Goal: Task Accomplishment & Management: Manage account settings

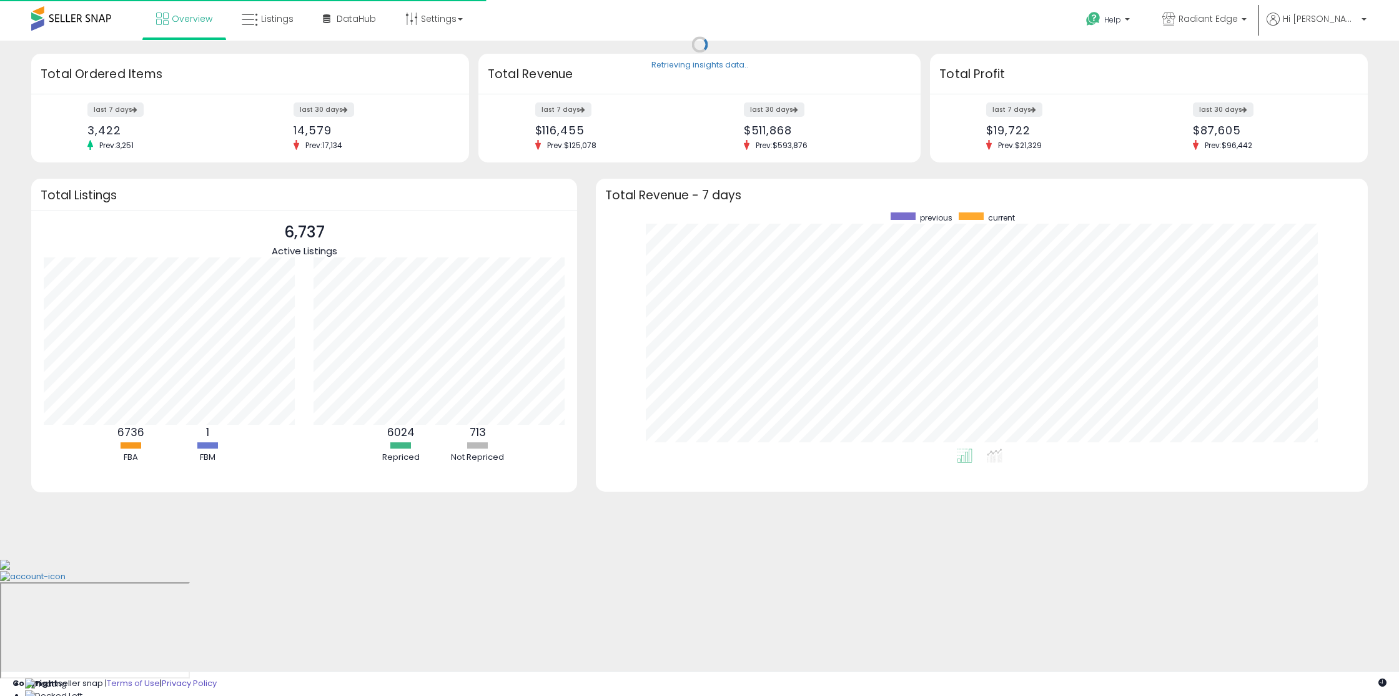
scroll to position [236, 746]
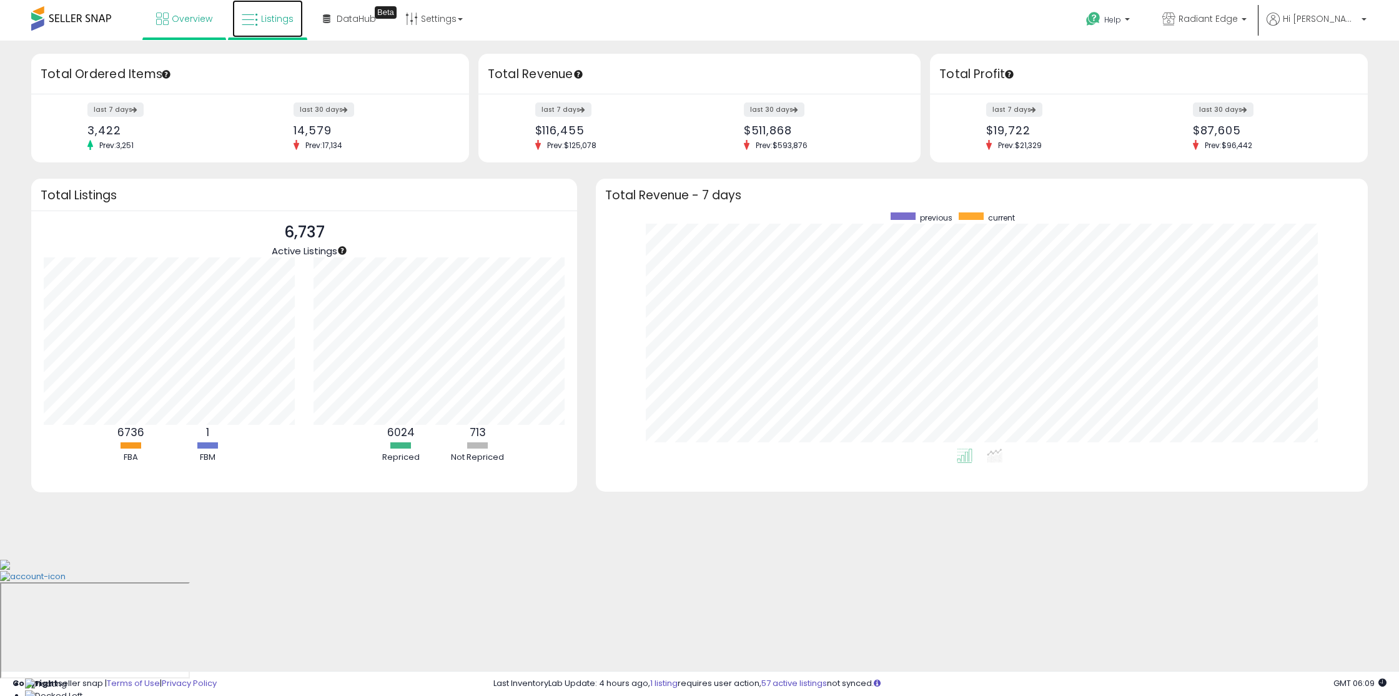
click at [267, 21] on span "Listings" at bounding box center [277, 18] width 32 height 12
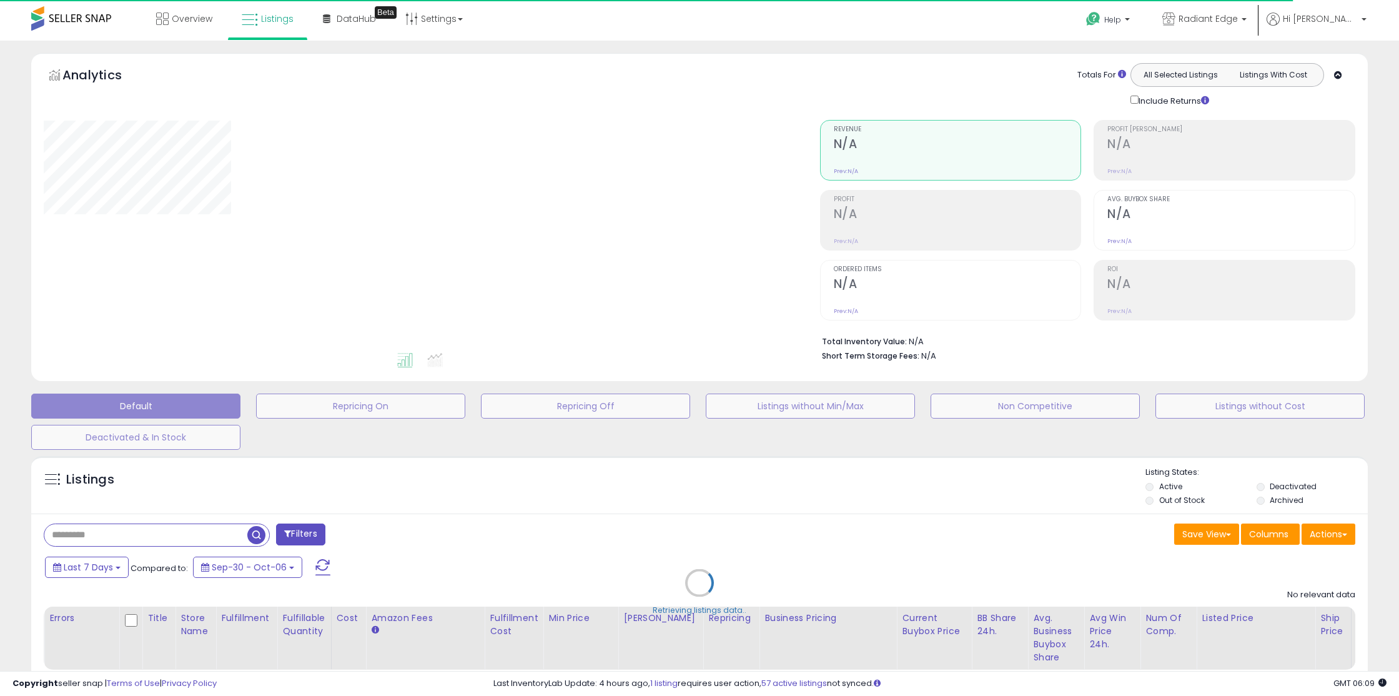
click at [1179, 498] on div "Retrieving listings data.." at bounding box center [699, 592] width 1355 height 285
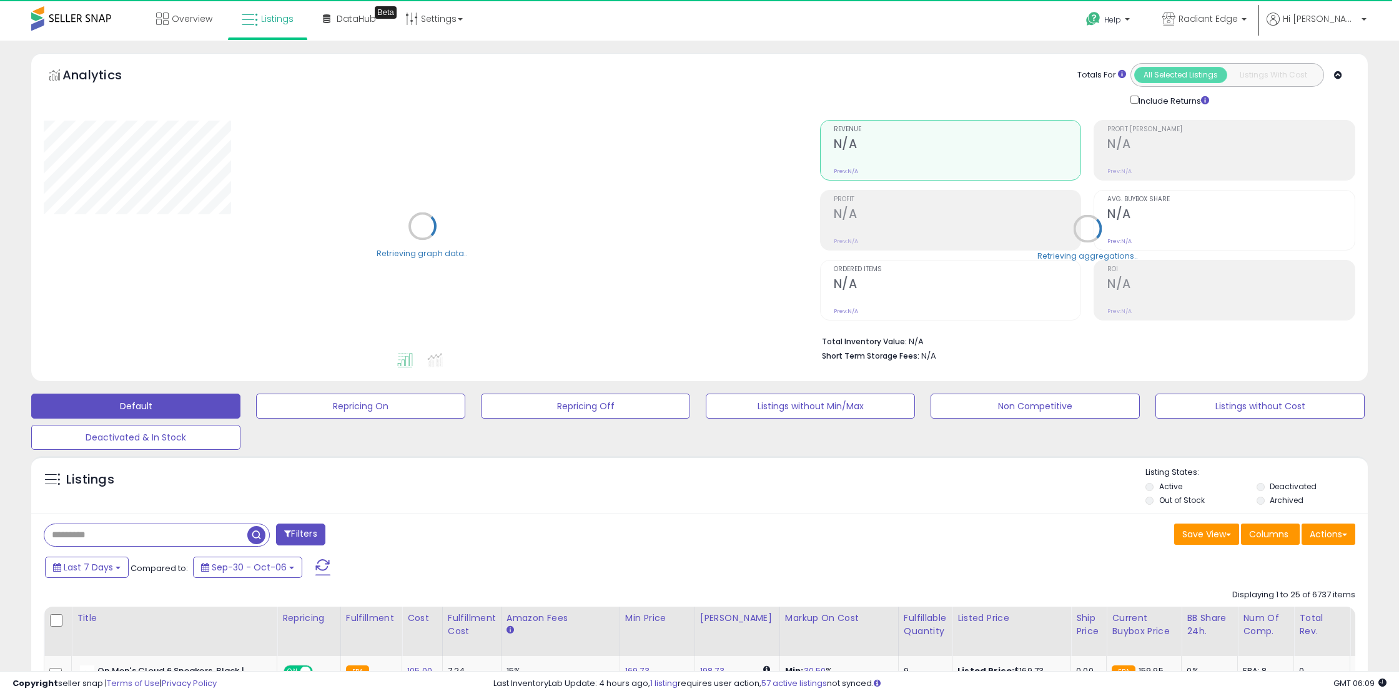
click at [1162, 502] on label "Out of Stock" at bounding box center [1182, 500] width 46 height 11
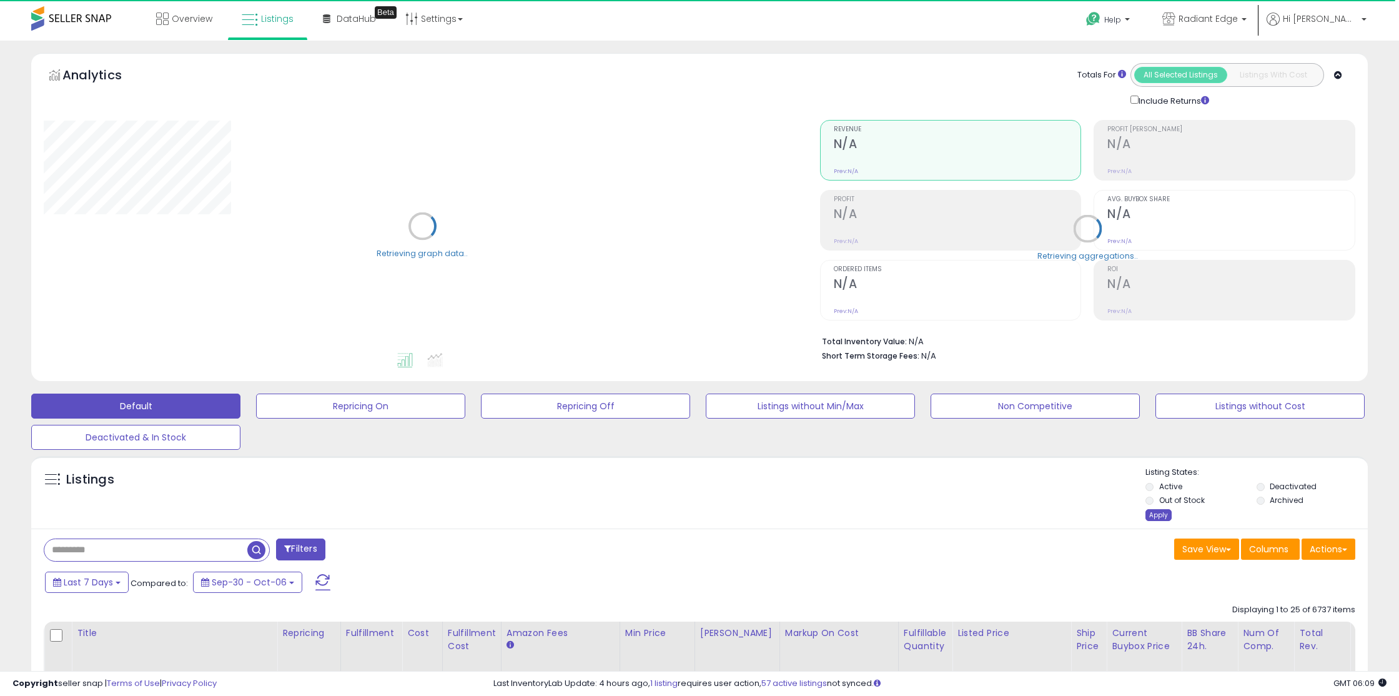
click at [1164, 512] on div "Apply" at bounding box center [1159, 515] width 26 height 12
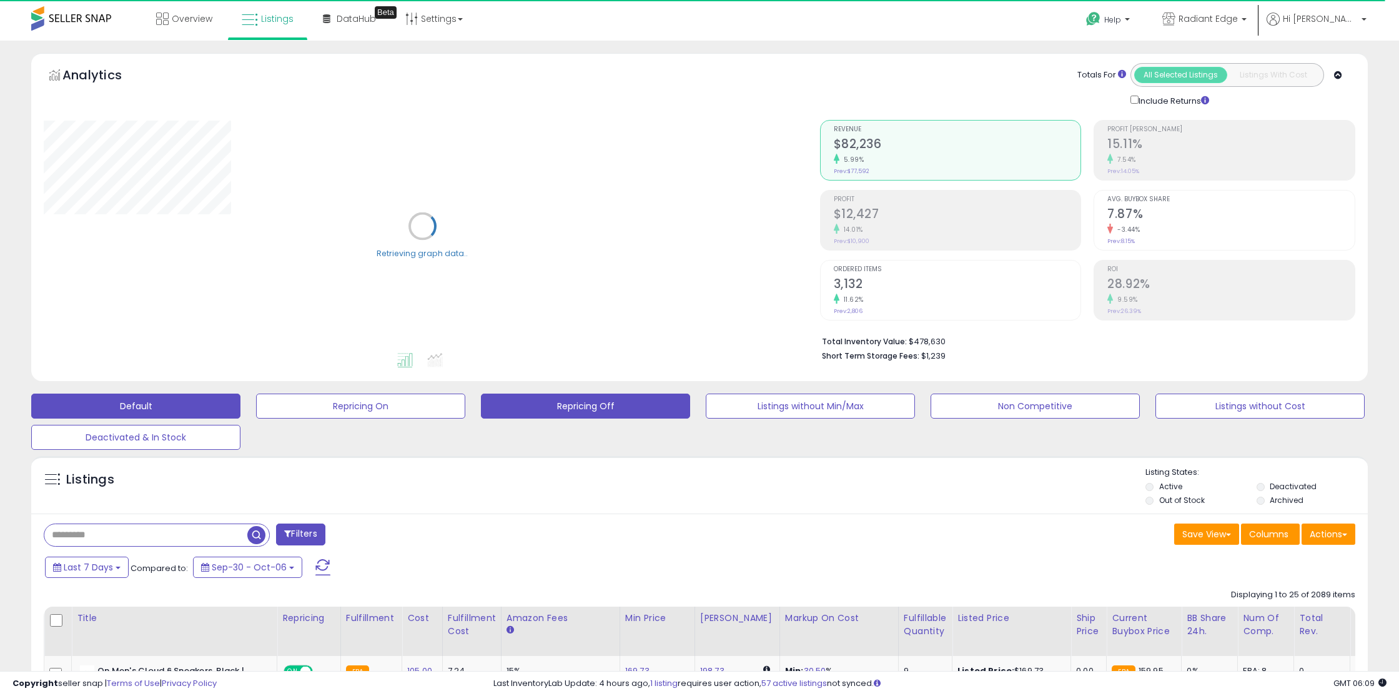
click at [557, 410] on button "Repricing Off" at bounding box center [585, 406] width 209 height 25
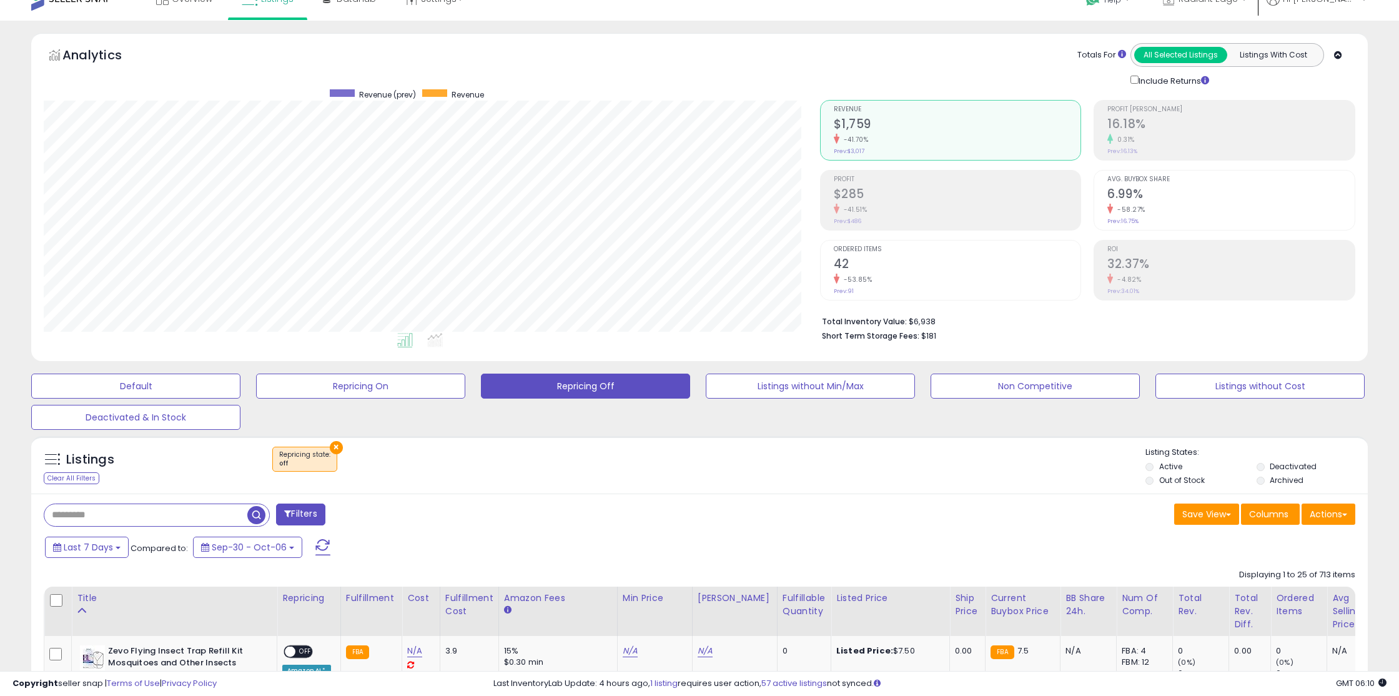
scroll to position [169, 0]
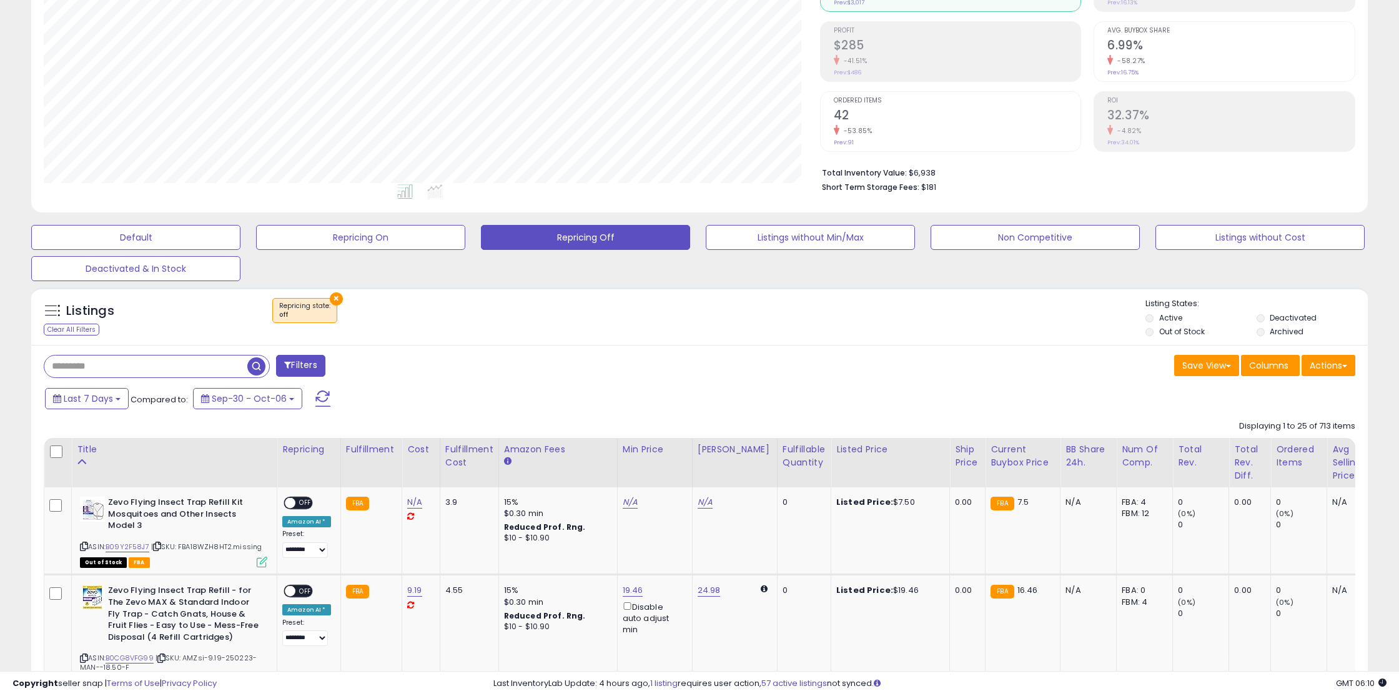
click at [1189, 329] on label "Out of Stock" at bounding box center [1182, 331] width 46 height 11
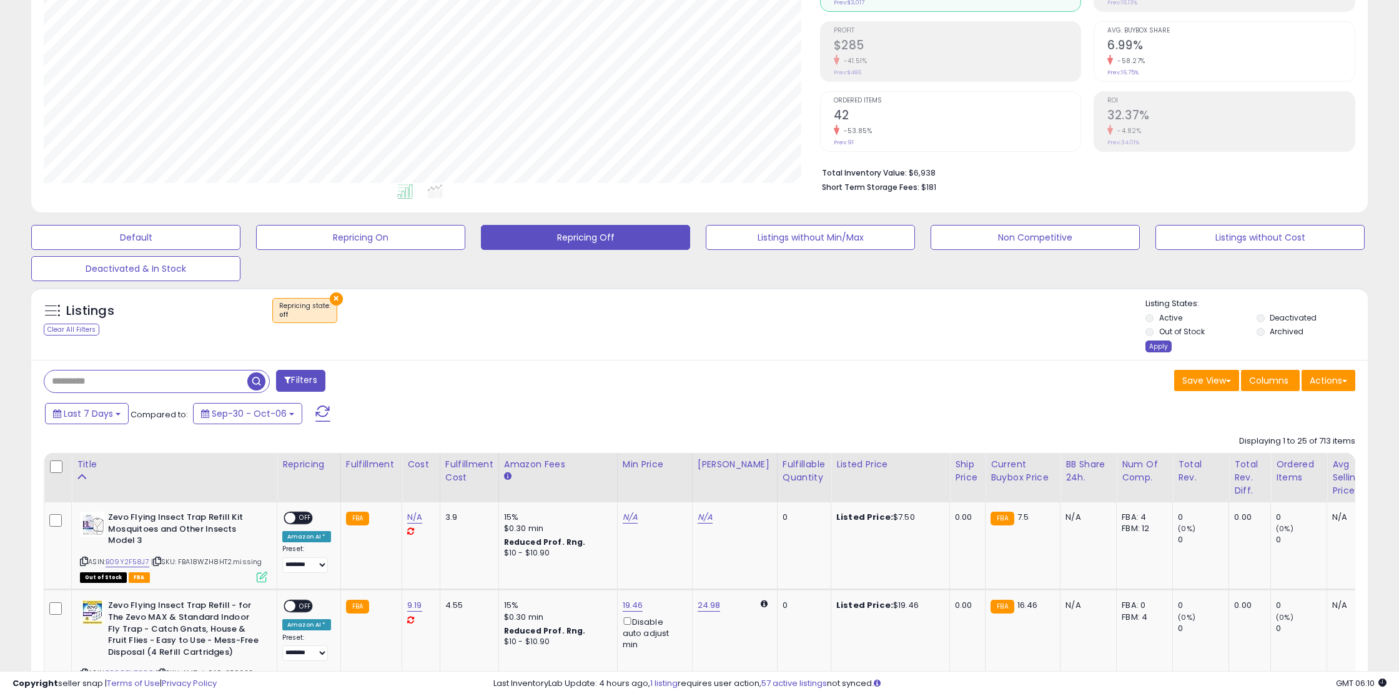
click at [1158, 346] on div "Apply" at bounding box center [1159, 346] width 26 height 12
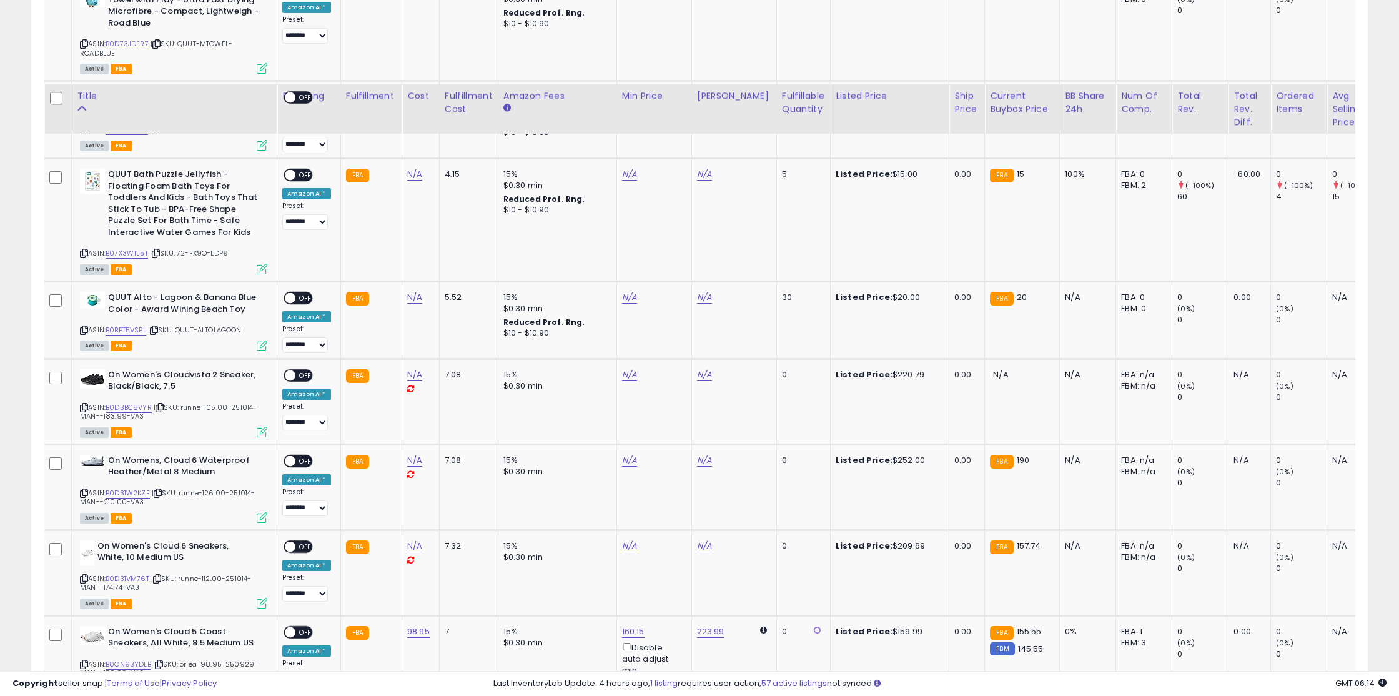
scroll to position [2396, 0]
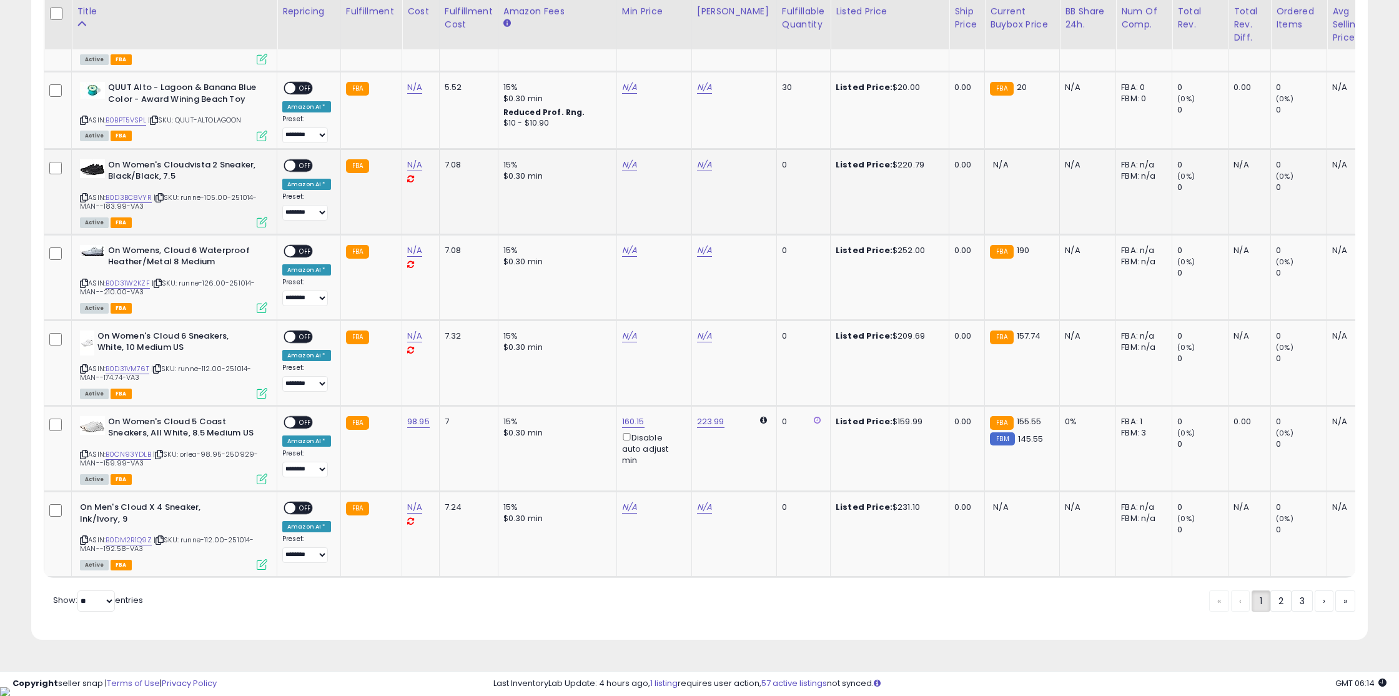
click at [310, 180] on div "**********" at bounding box center [306, 189] width 49 height 61
click at [305, 171] on span "OFF" at bounding box center [305, 165] width 20 height 11
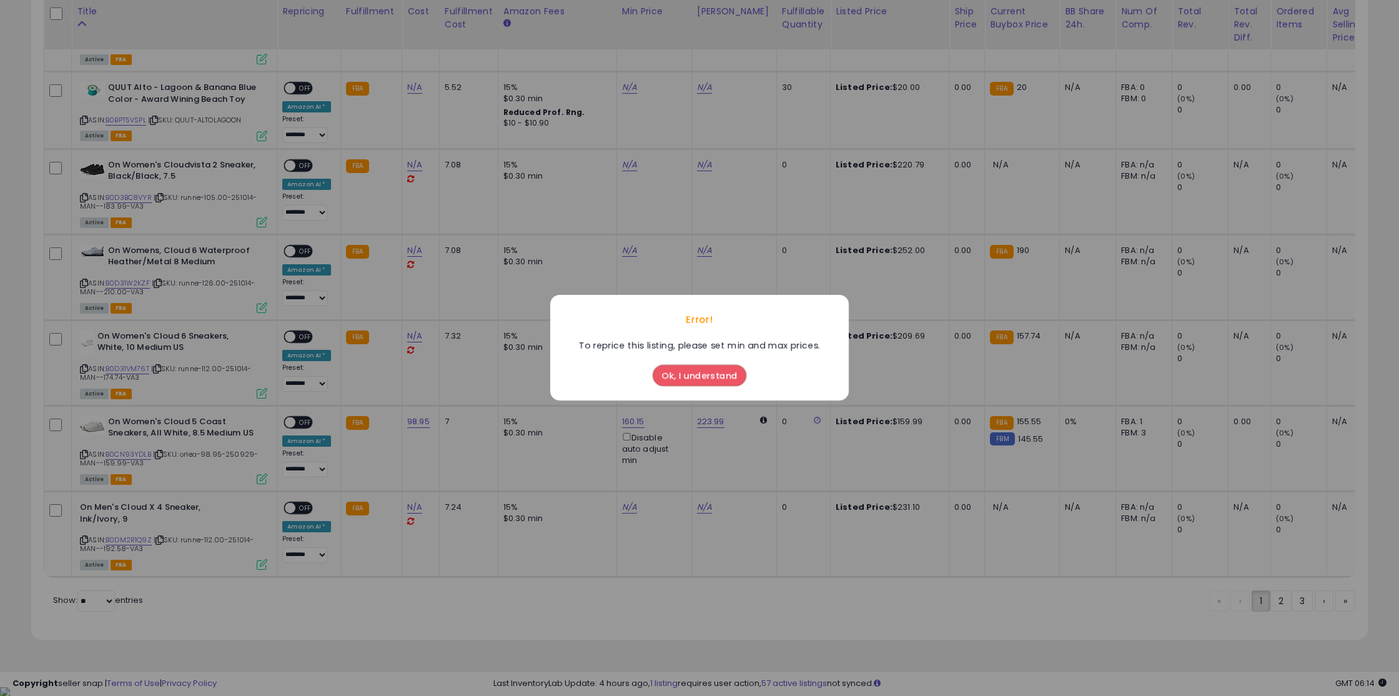
click at [673, 374] on button "Ok, I understand" at bounding box center [700, 375] width 94 height 21
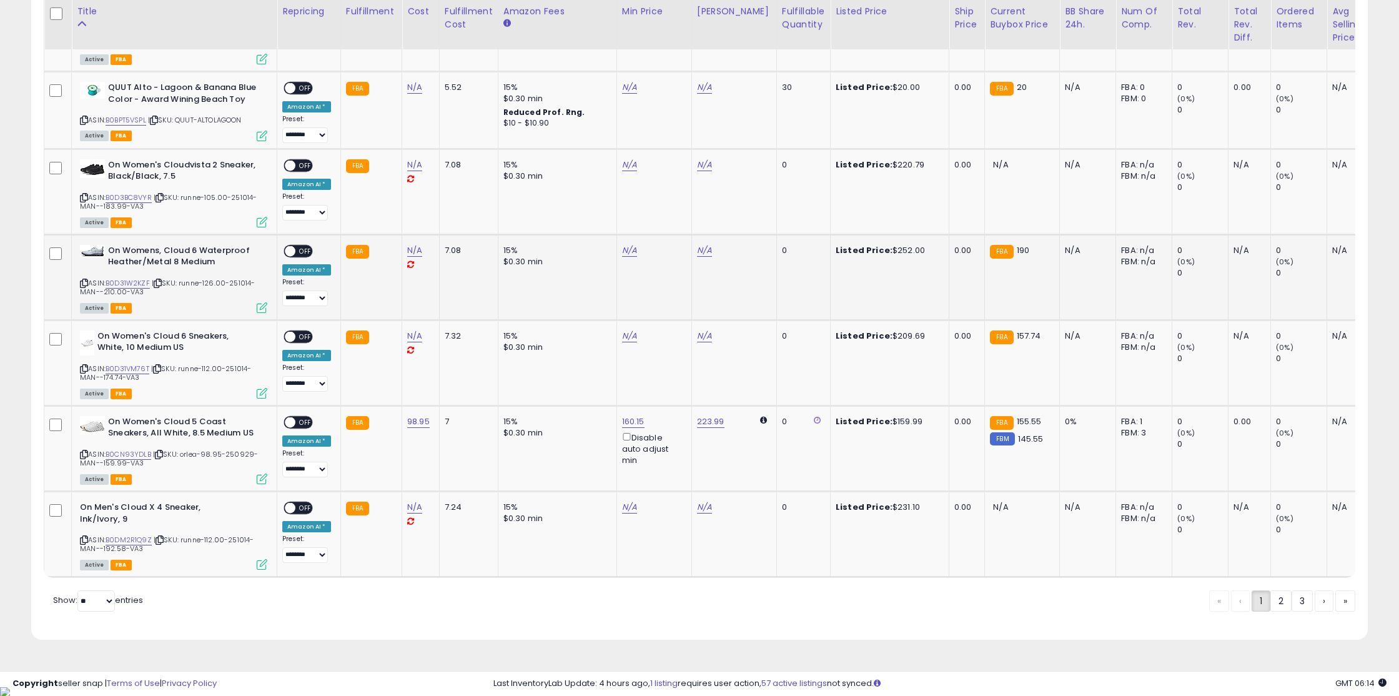
click at [304, 256] on span "OFF" at bounding box center [305, 250] width 20 height 11
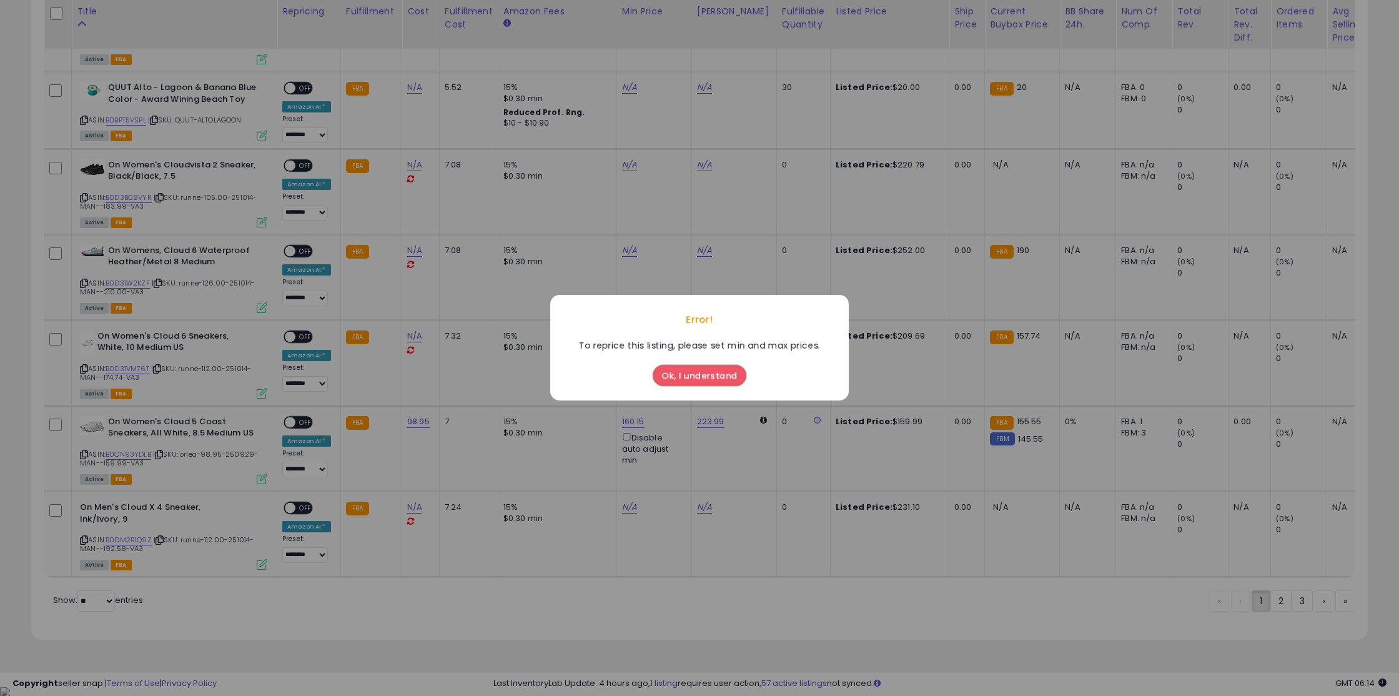
click at [684, 377] on button "Ok, I understand" at bounding box center [700, 375] width 94 height 21
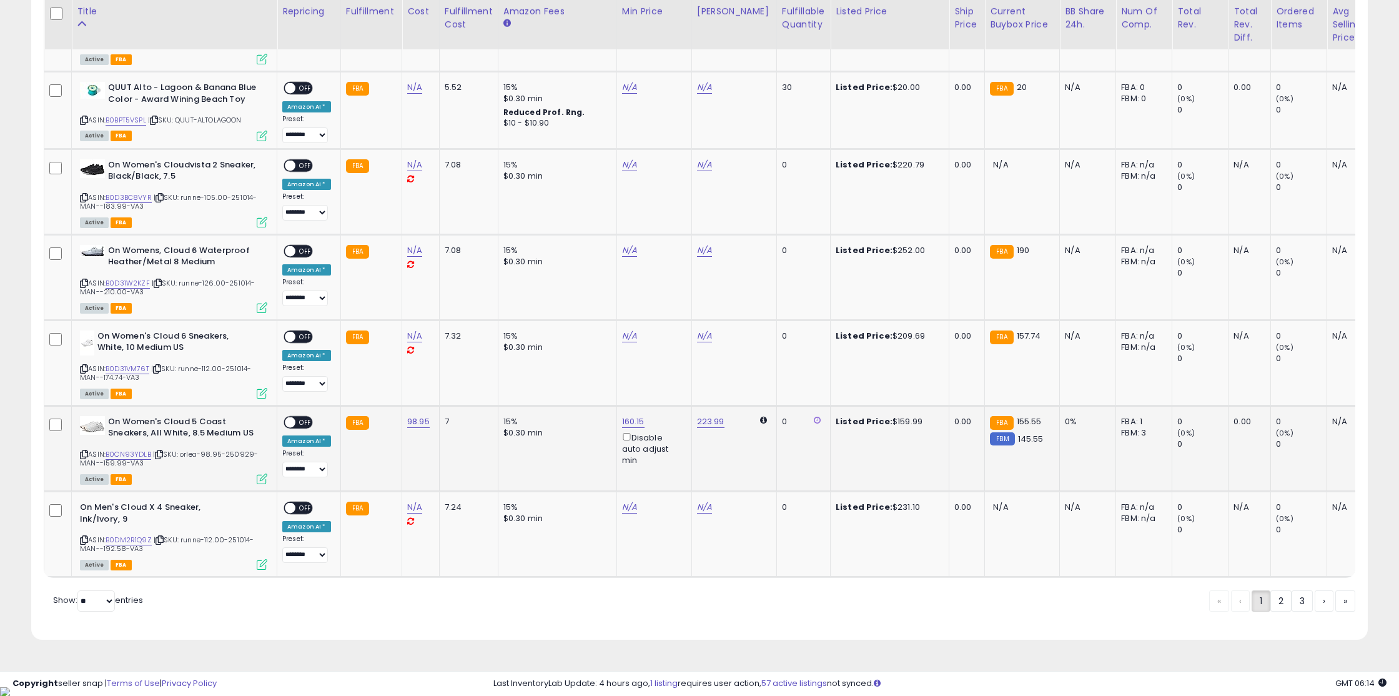
click at [302, 427] on span "OFF" at bounding box center [305, 422] width 20 height 11
click at [1278, 612] on link "2" at bounding box center [1280, 600] width 21 height 21
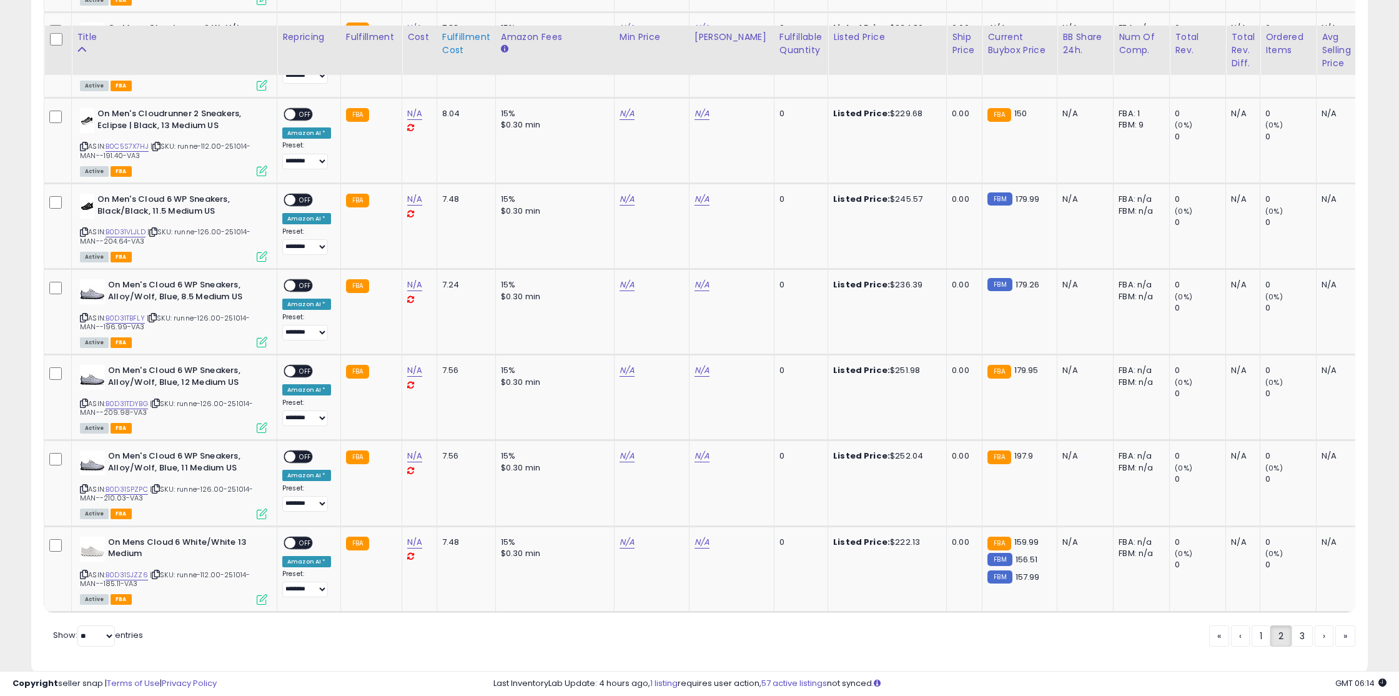
scroll to position [2212, 0]
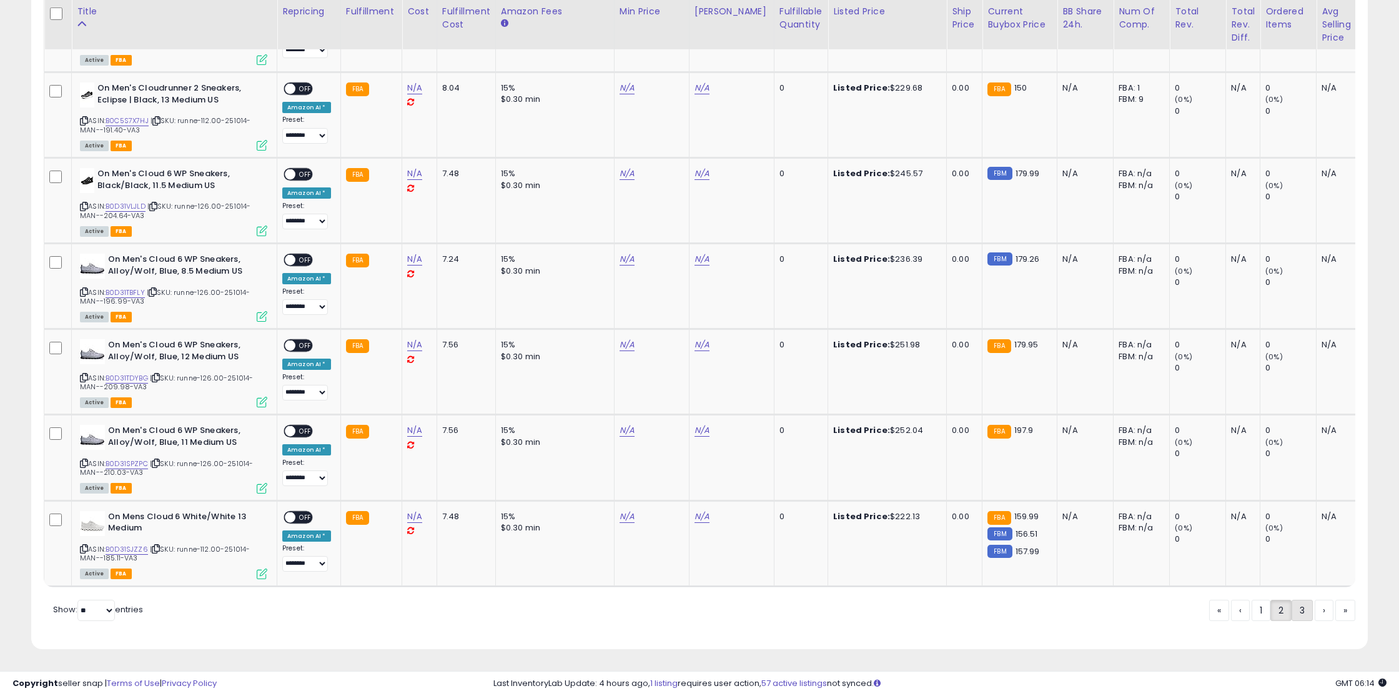
click at [1307, 615] on link "3" at bounding box center [1302, 610] width 21 height 21
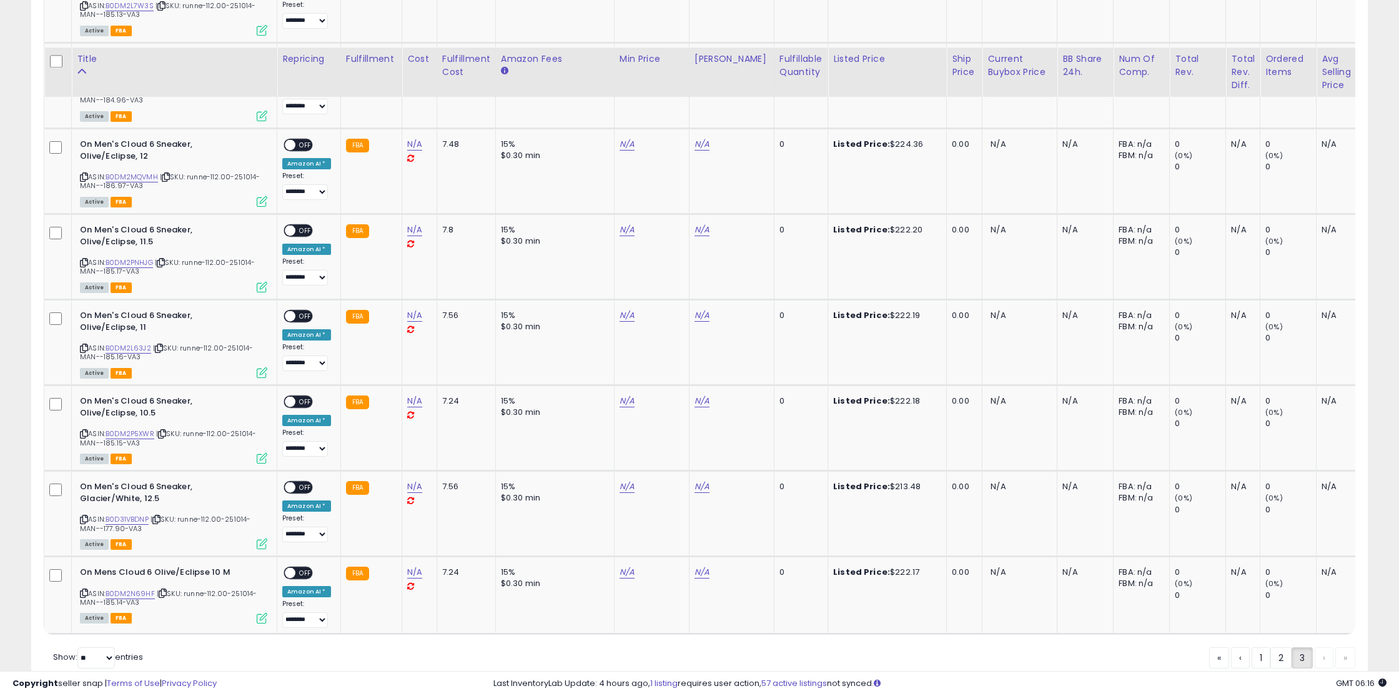
scroll to position [2111, 0]
